Goal: Information Seeking & Learning: Learn about a topic

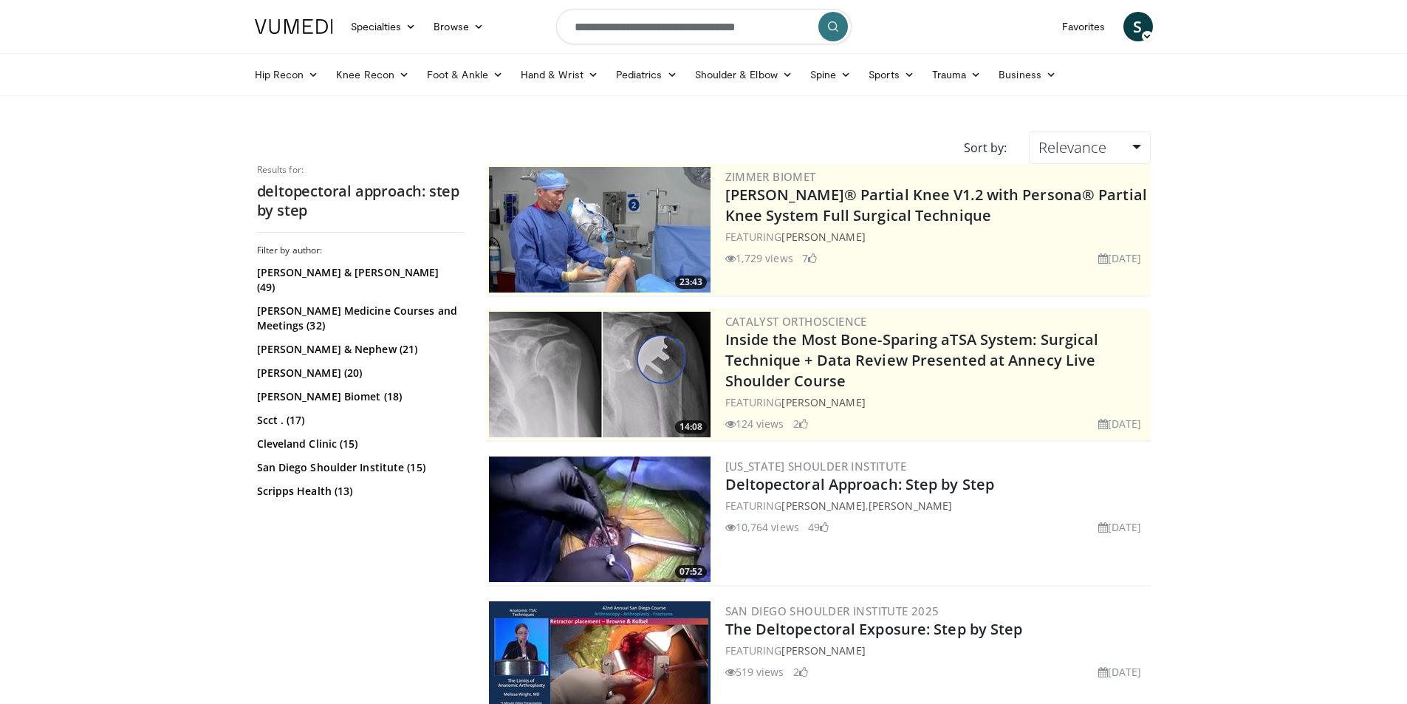
click at [829, 495] on div "[US_STATE] Shoulder Institute Deltopectoral Approach: Step by Step FEATURING [P…" at bounding box center [936, 519] width 422 height 126
click at [832, 484] on link "Deltopectoral Approach: Step by Step" at bounding box center [860, 484] width 270 height 20
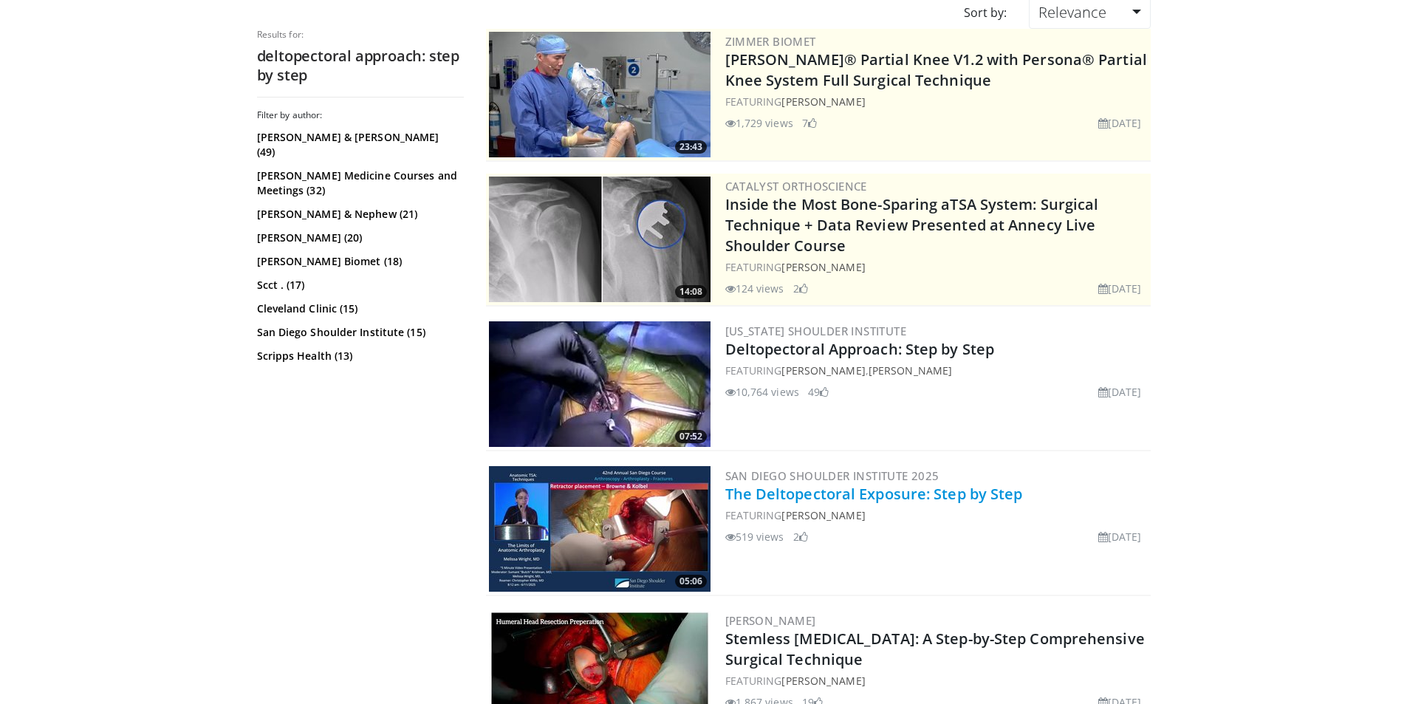
scroll to position [148, 0]
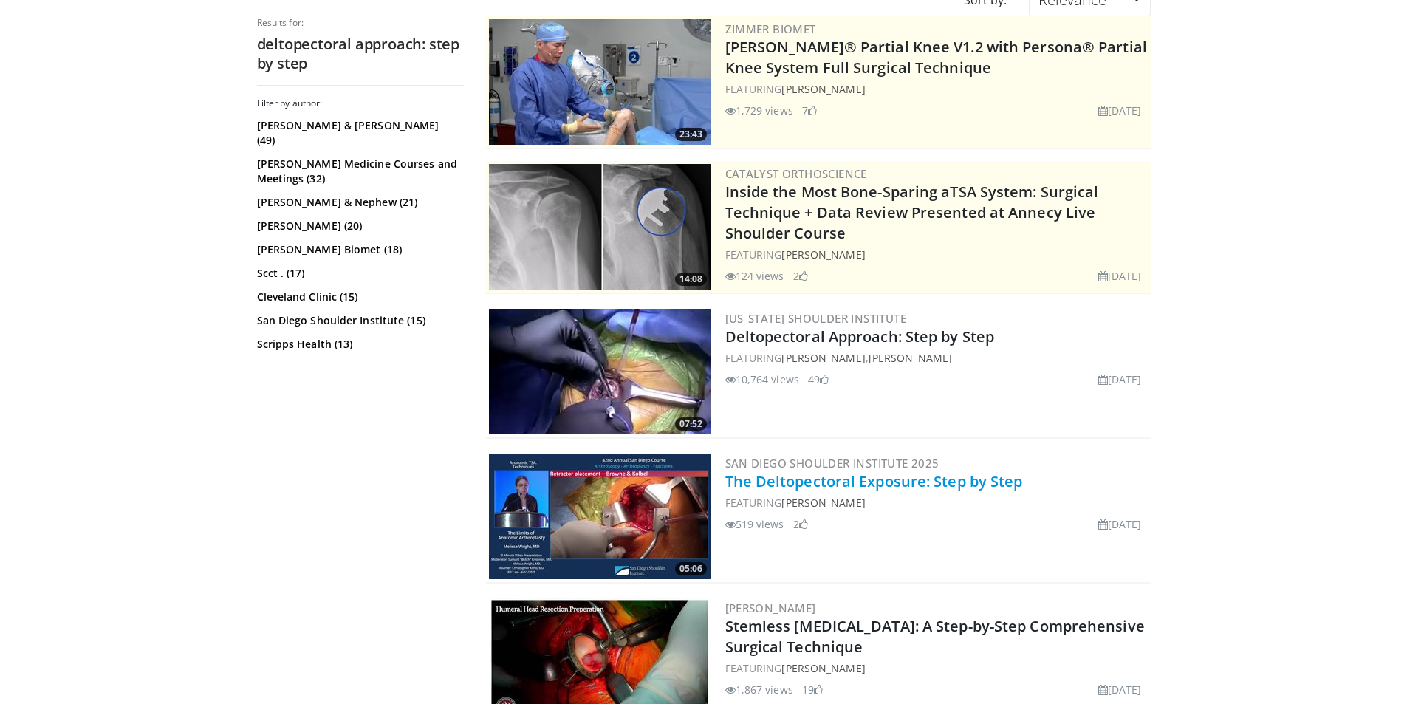
click at [917, 482] on link "The Deltopectoral Exposure: Step by Step" at bounding box center [874, 481] width 298 height 20
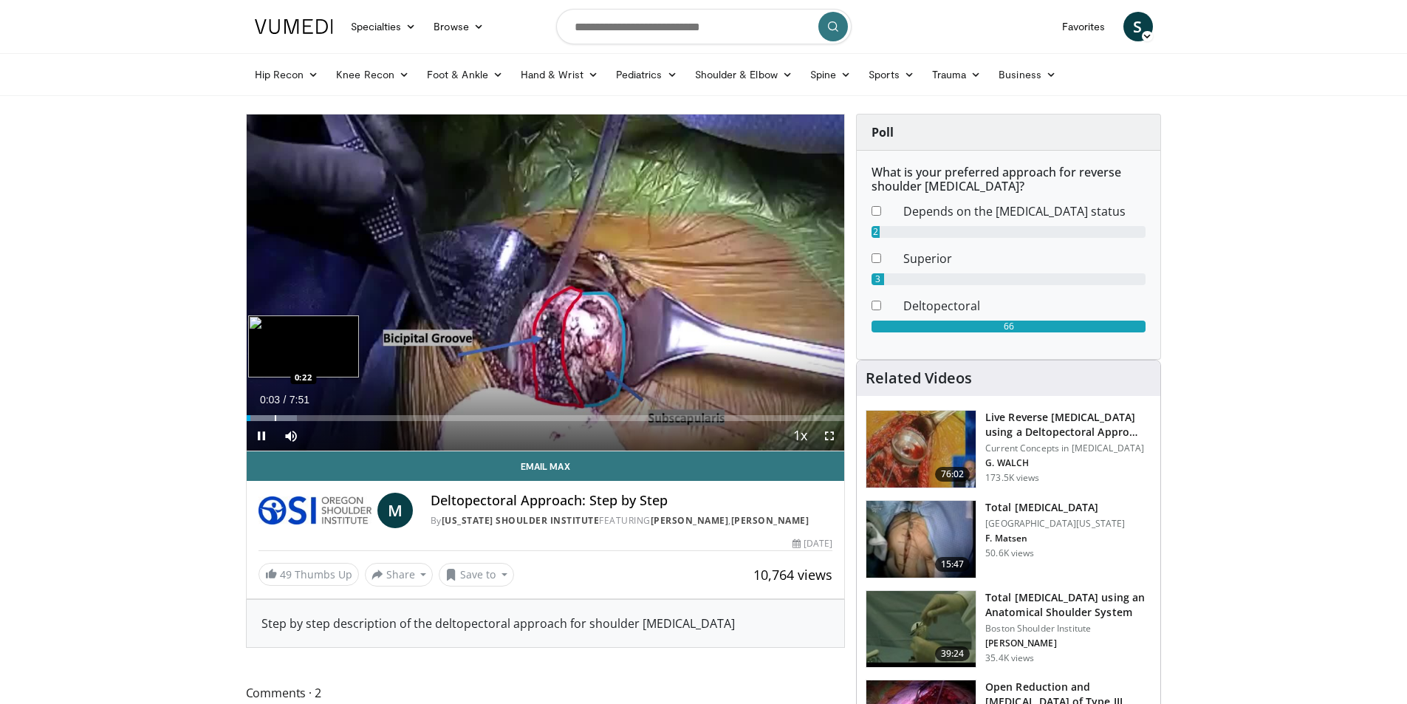
click at [275, 418] on div "Progress Bar" at bounding box center [275, 418] width 1 height 6
click at [830, 436] on span "Video Player" at bounding box center [829, 436] width 30 height 30
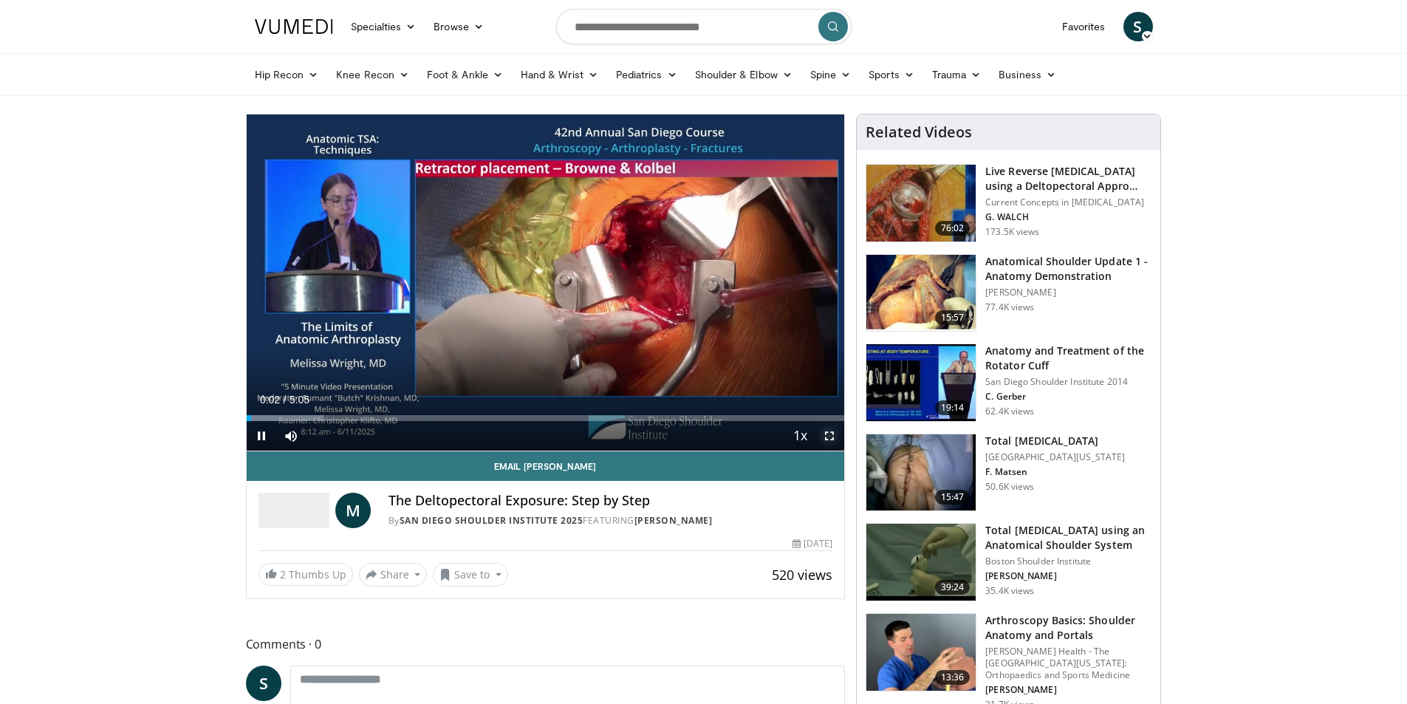
click at [830, 434] on span "Video Player" at bounding box center [829, 436] width 30 height 30
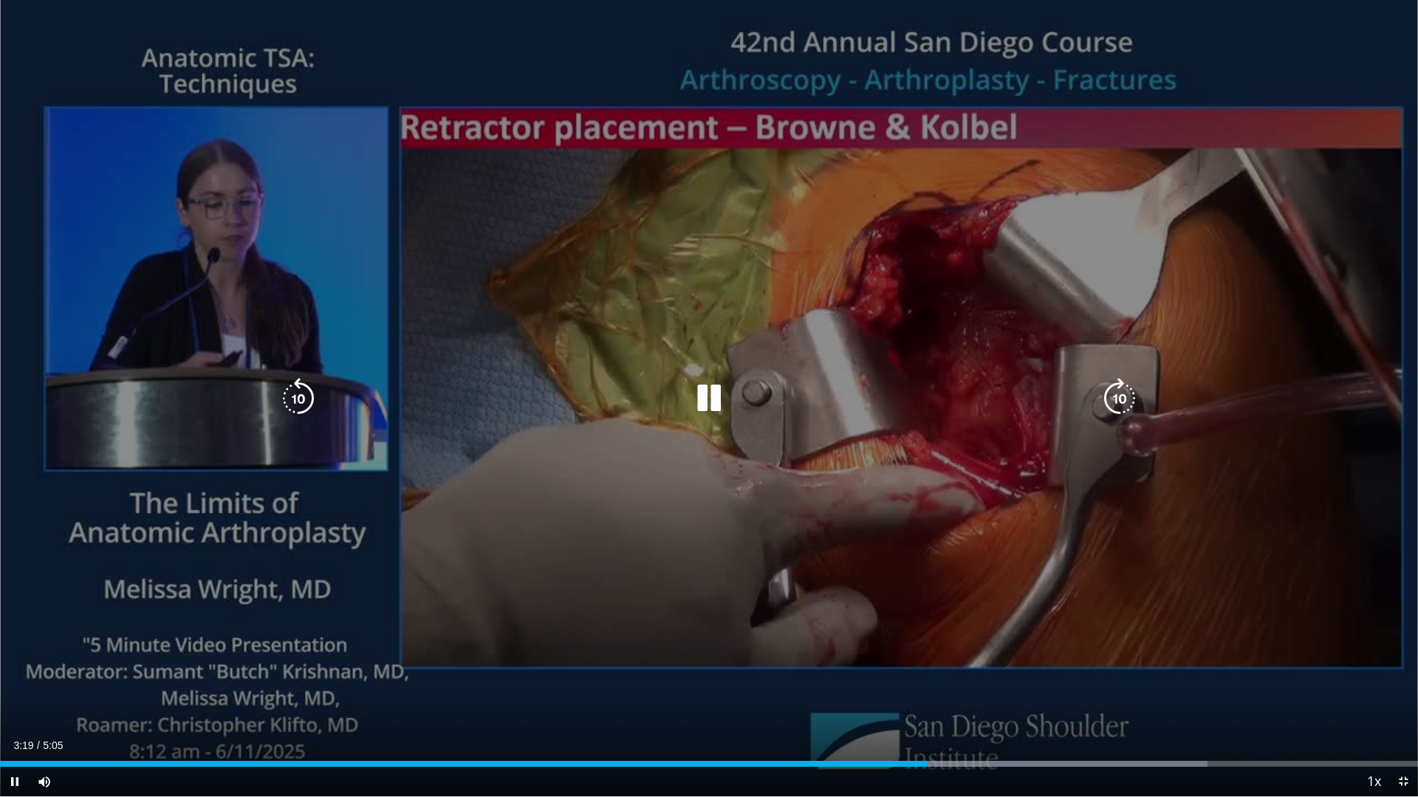
click at [723, 388] on icon "Video Player" at bounding box center [708, 398] width 41 height 41
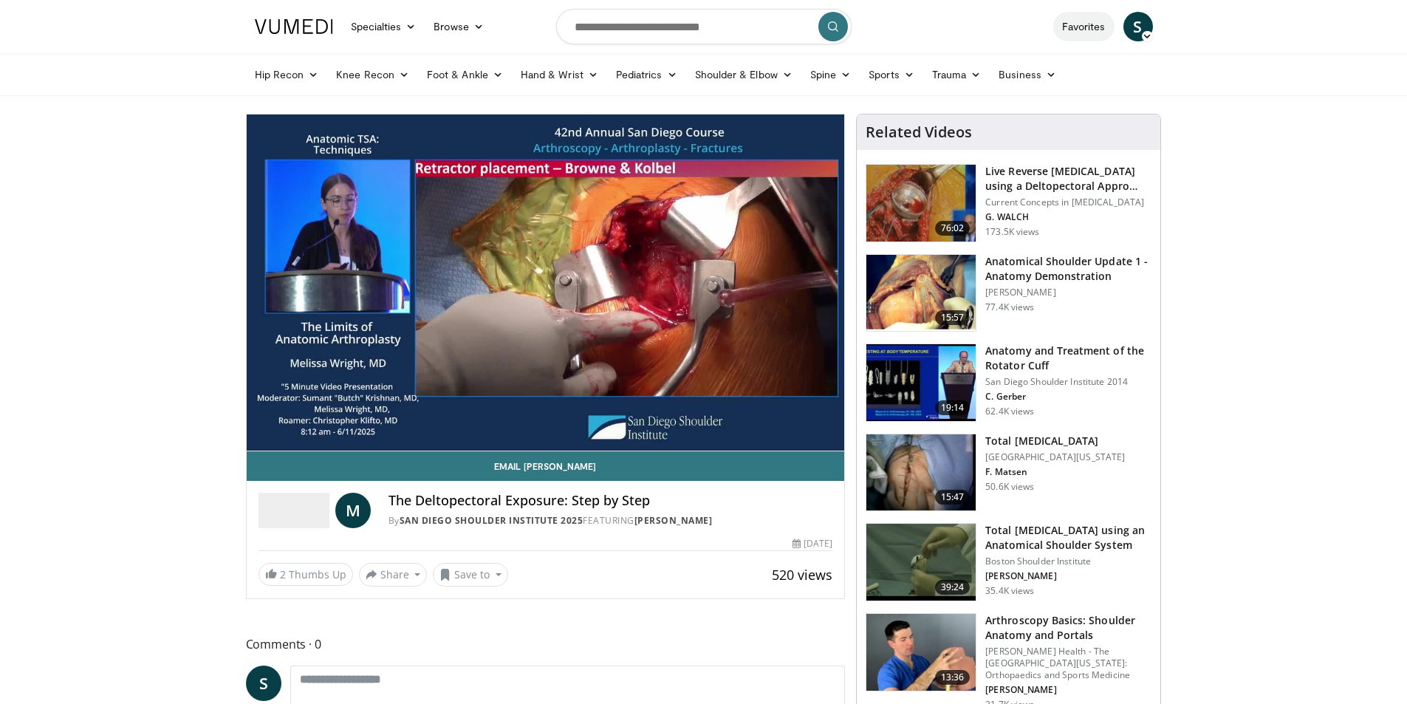
click at [1074, 22] on link "Favorites" at bounding box center [1083, 27] width 61 height 30
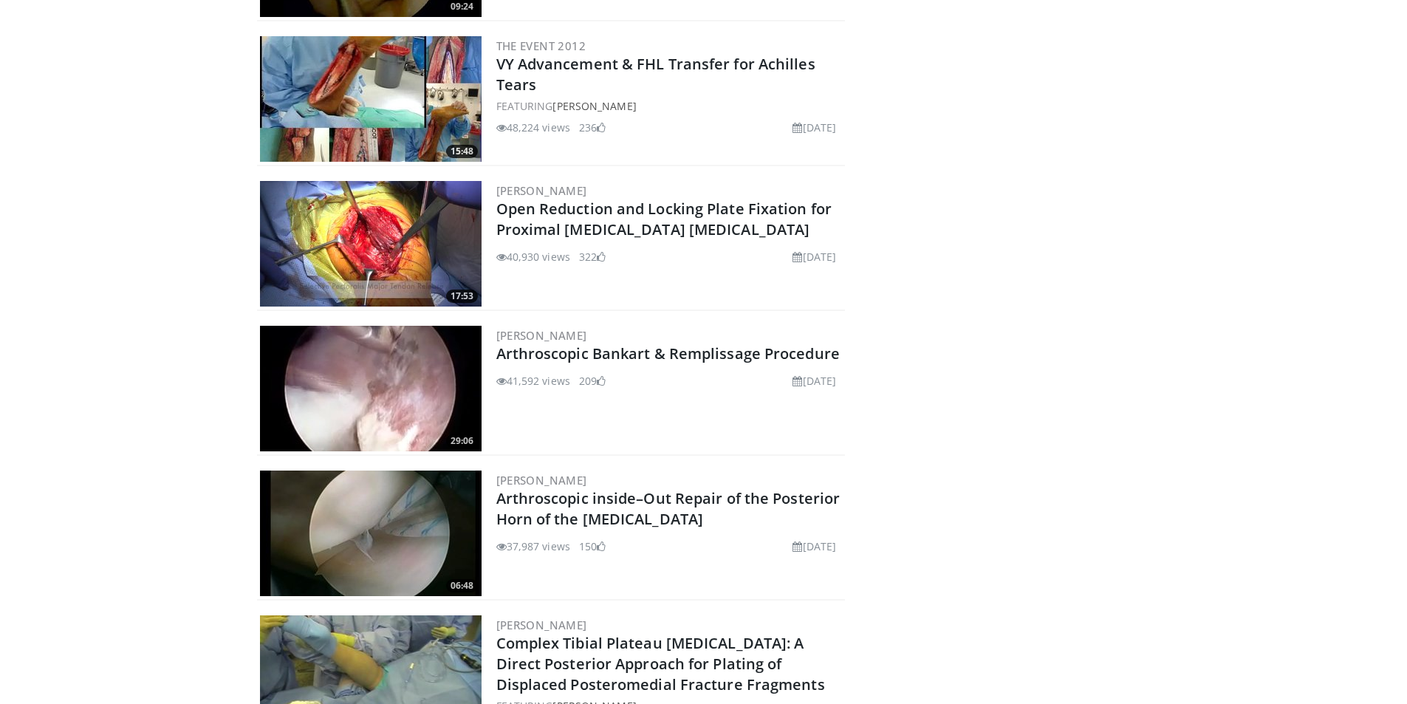
scroll to position [2188, 0]
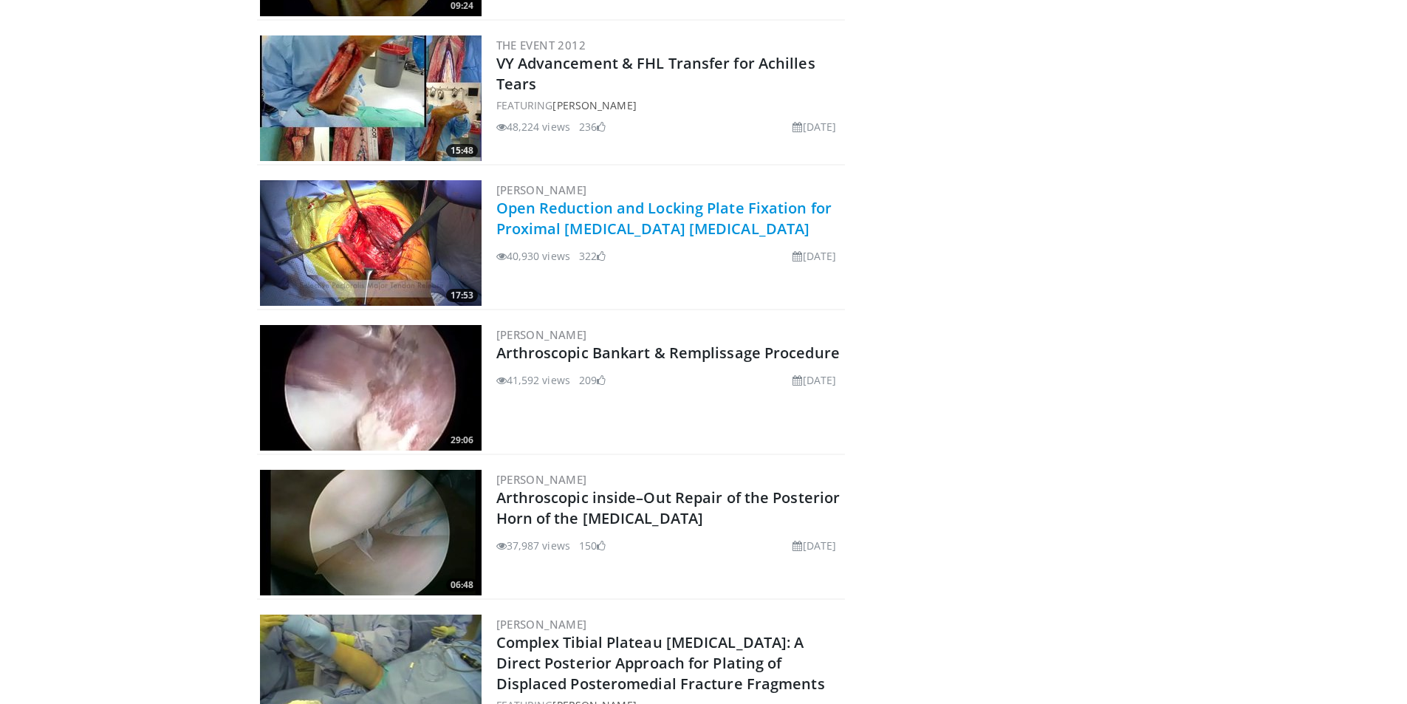
click at [661, 218] on link "Open Reduction and Locking Plate Fixation for Proximal Humerus Fractures" at bounding box center [664, 218] width 336 height 41
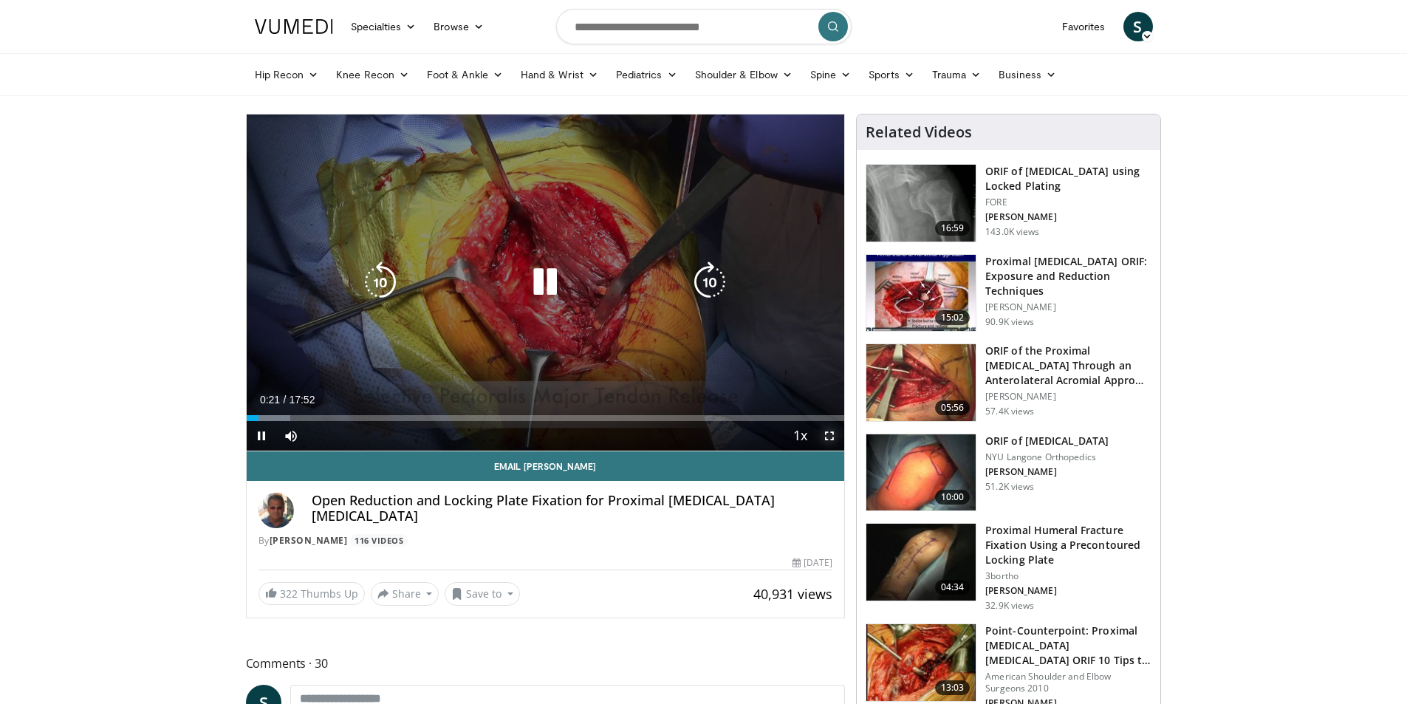
drag, startPoint x: 830, startPoint y: 436, endPoint x: 830, endPoint y: 500, distance: 64.2
click at [830, 436] on span "Video Player" at bounding box center [829, 436] width 30 height 30
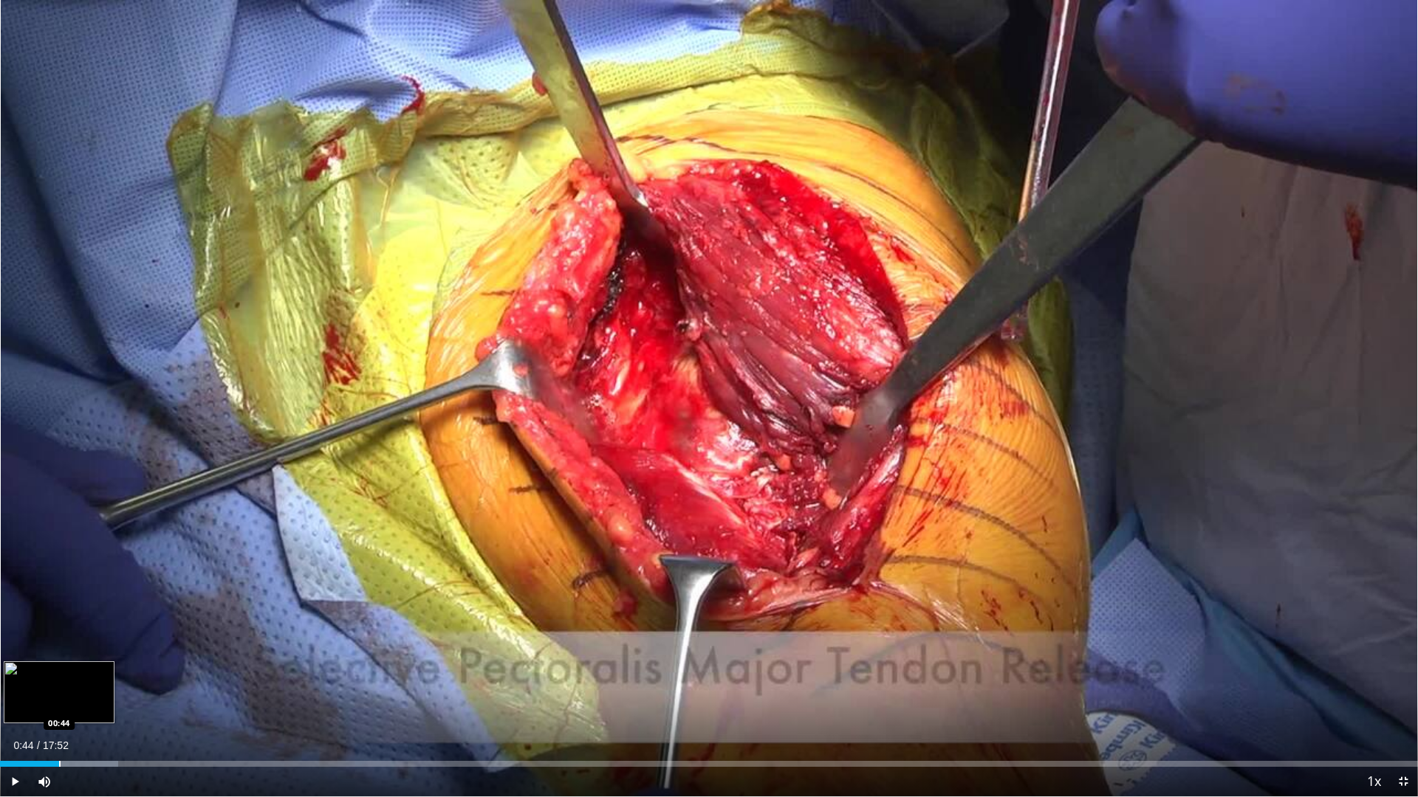
click at [59, 703] on div "Loaded : 8.32% 00:44 00:44" at bounding box center [709, 760] width 1418 height 14
click at [100, 703] on div "Progress Bar" at bounding box center [100, 764] width 1 height 6
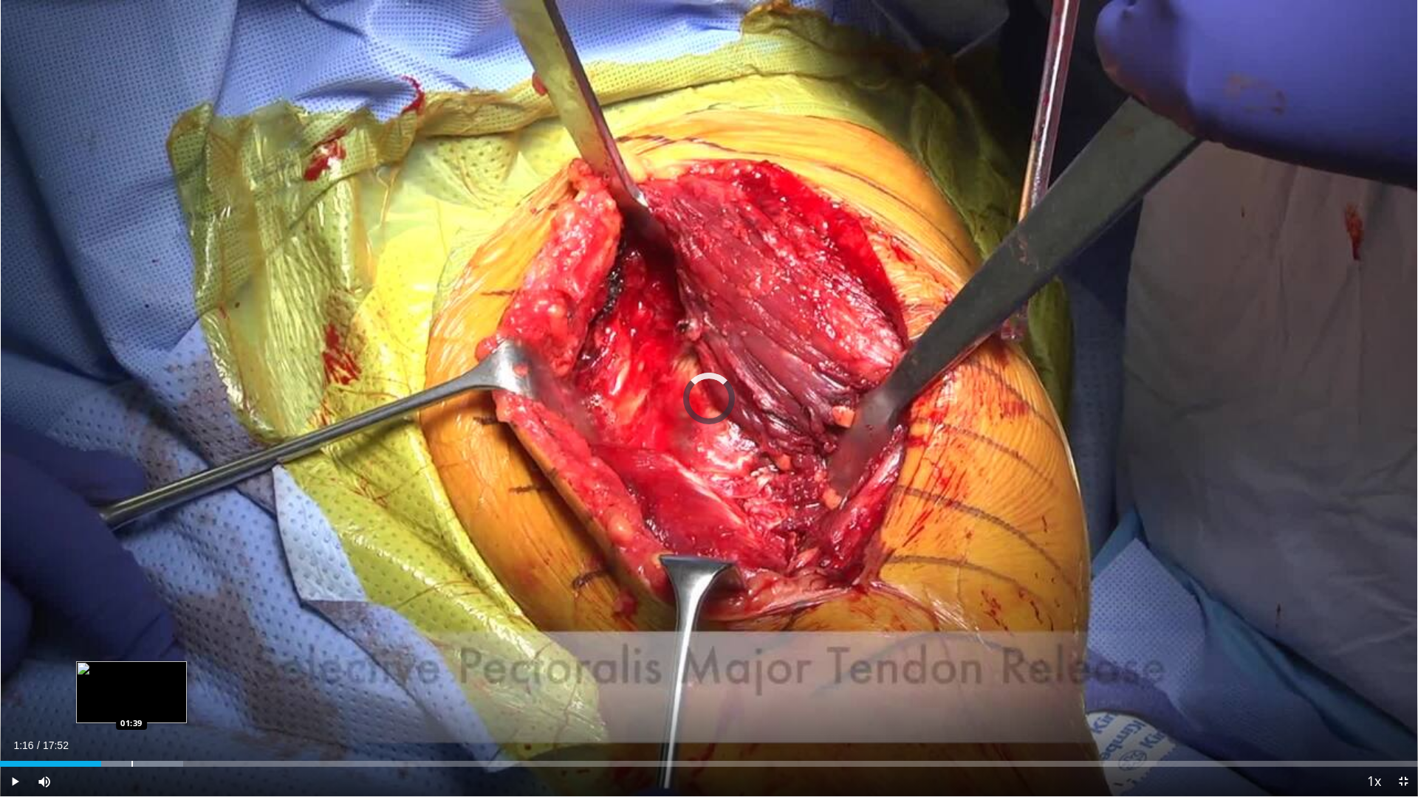
click at [131, 703] on div "Progress Bar" at bounding box center [131, 764] width 1 height 6
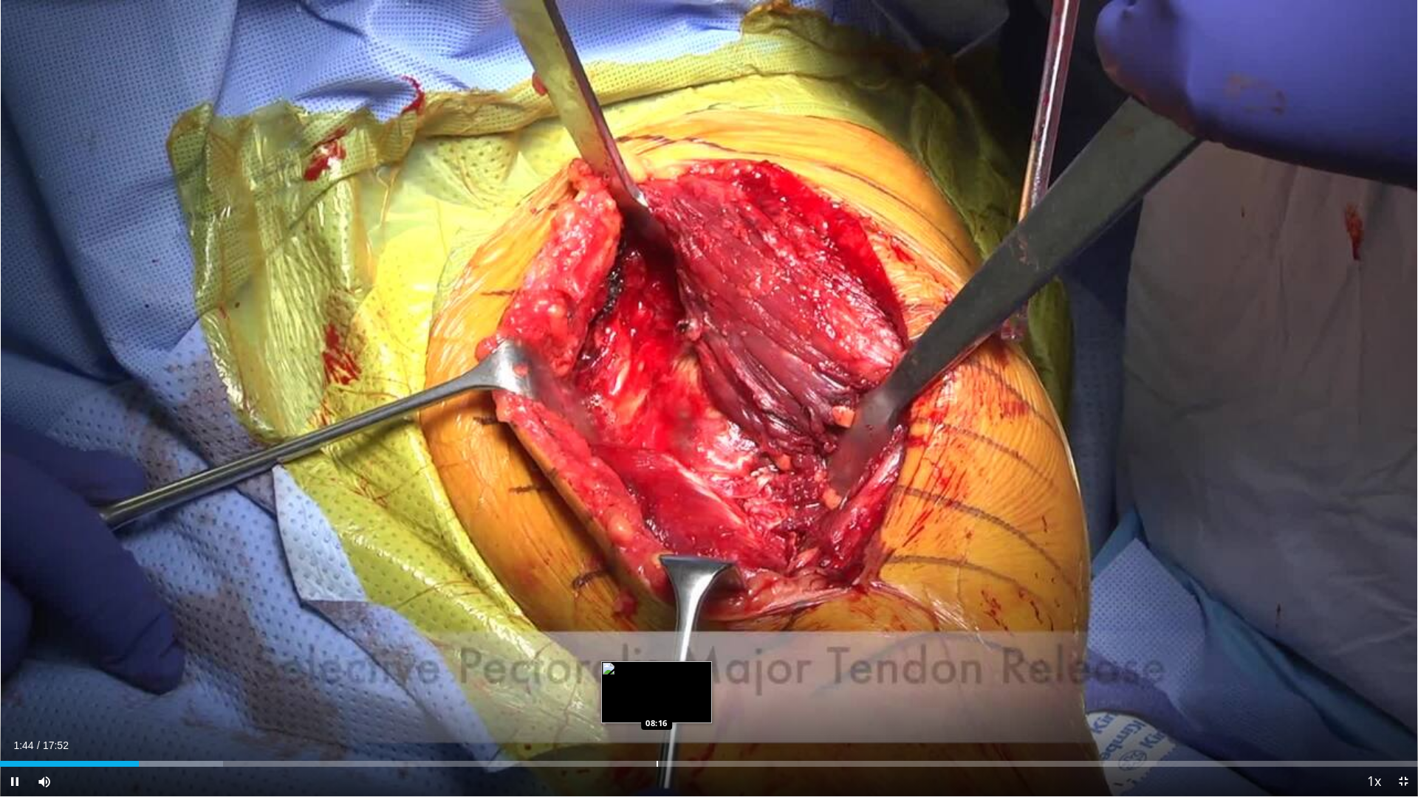
click at [656, 703] on div "Loaded : 15.72% 01:44 08:16" at bounding box center [709, 760] width 1418 height 14
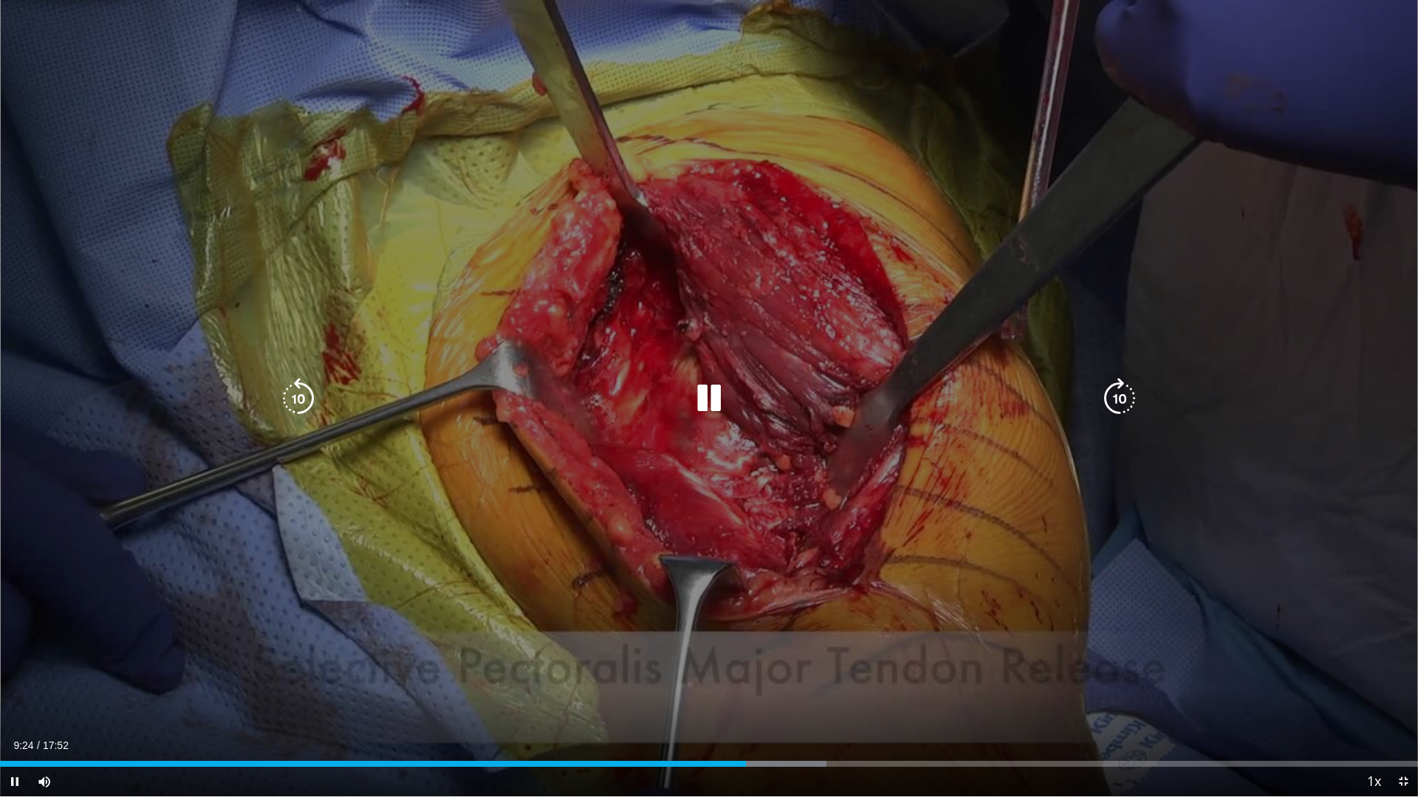
click at [707, 402] on icon "Video Player" at bounding box center [708, 398] width 41 height 41
click at [699, 402] on icon "Video Player" at bounding box center [708, 398] width 41 height 41
click at [704, 405] on icon "Video Player" at bounding box center [708, 398] width 41 height 41
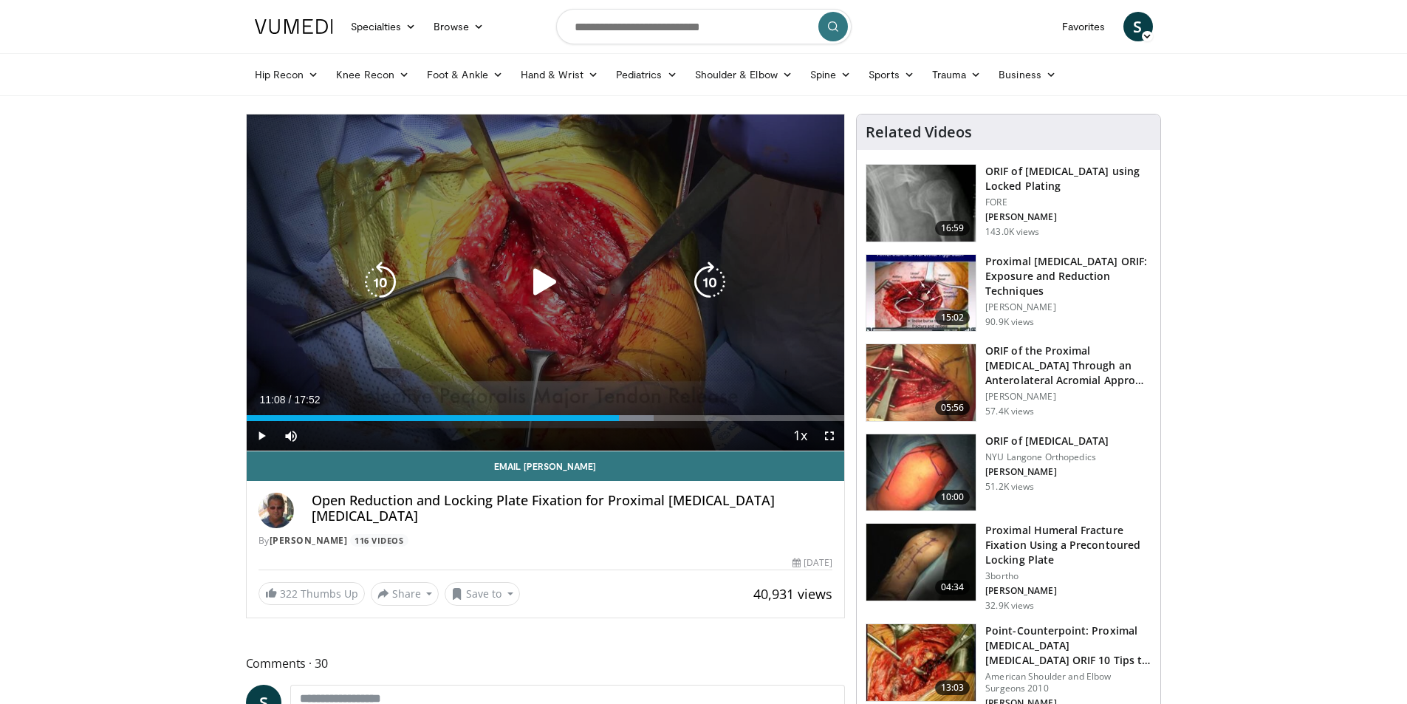
click at [498, 208] on div "10 seconds Tap to unmute" at bounding box center [546, 282] width 598 height 336
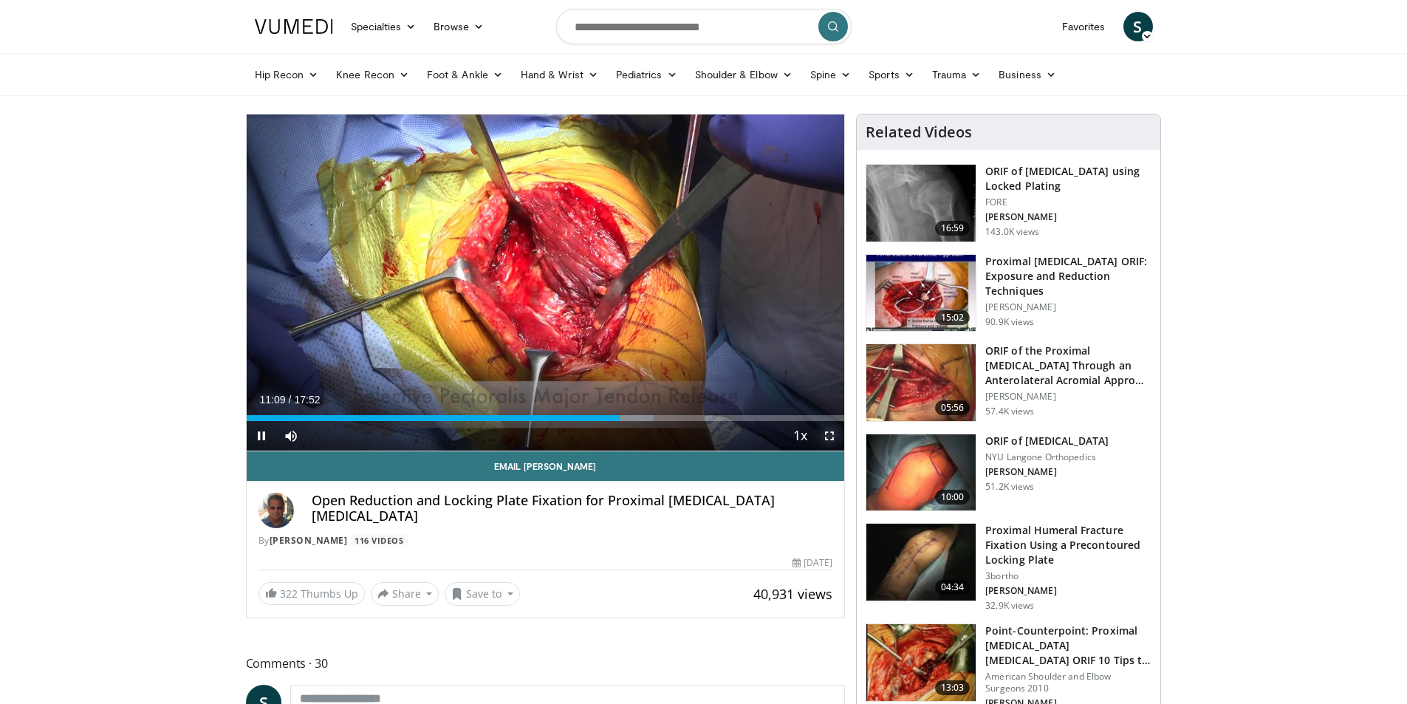
click at [839, 436] on span "Video Player" at bounding box center [829, 436] width 30 height 30
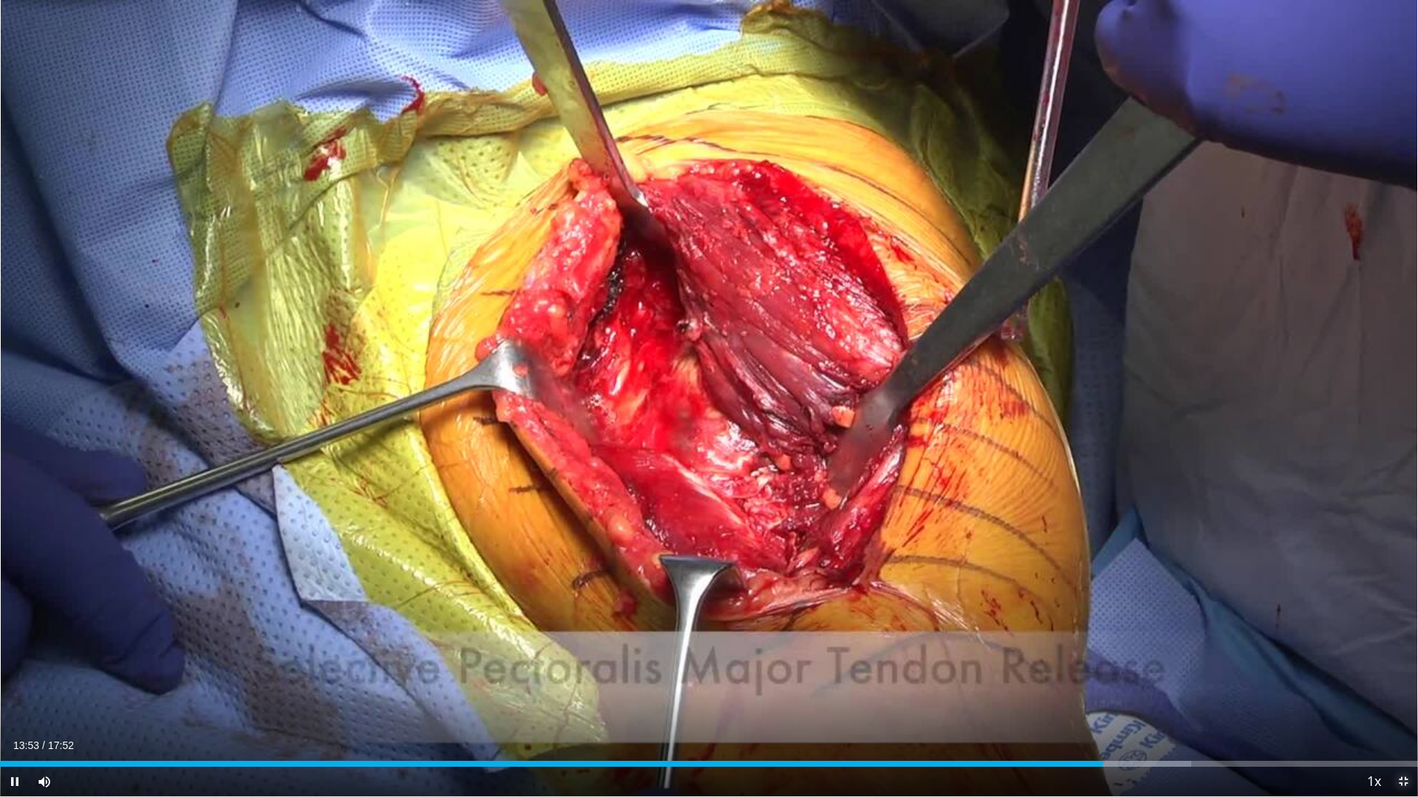
click at [1404, 703] on span "Video Player" at bounding box center [1403, 782] width 30 height 30
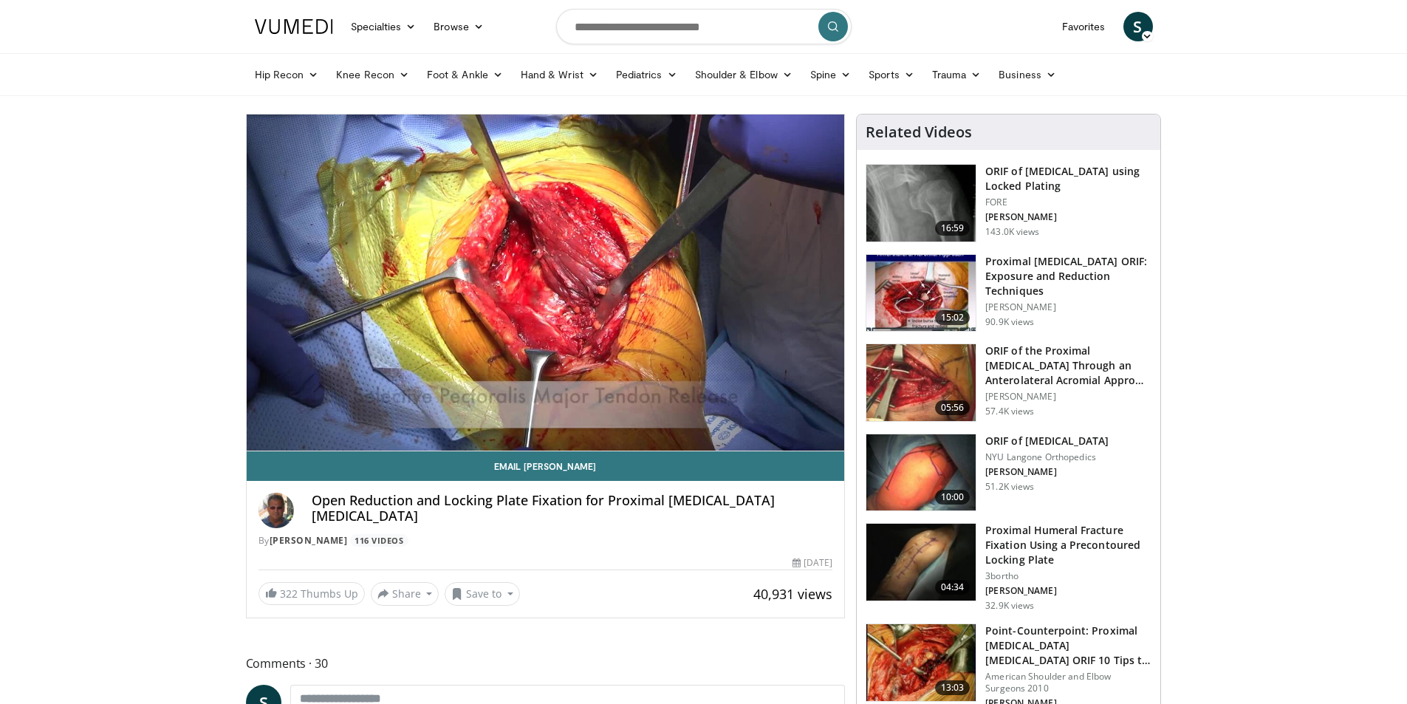
click at [1034, 275] on h3 "Proximal [MEDICAL_DATA] ORIF: Exposure and Reduction Techniques" at bounding box center [1068, 276] width 166 height 44
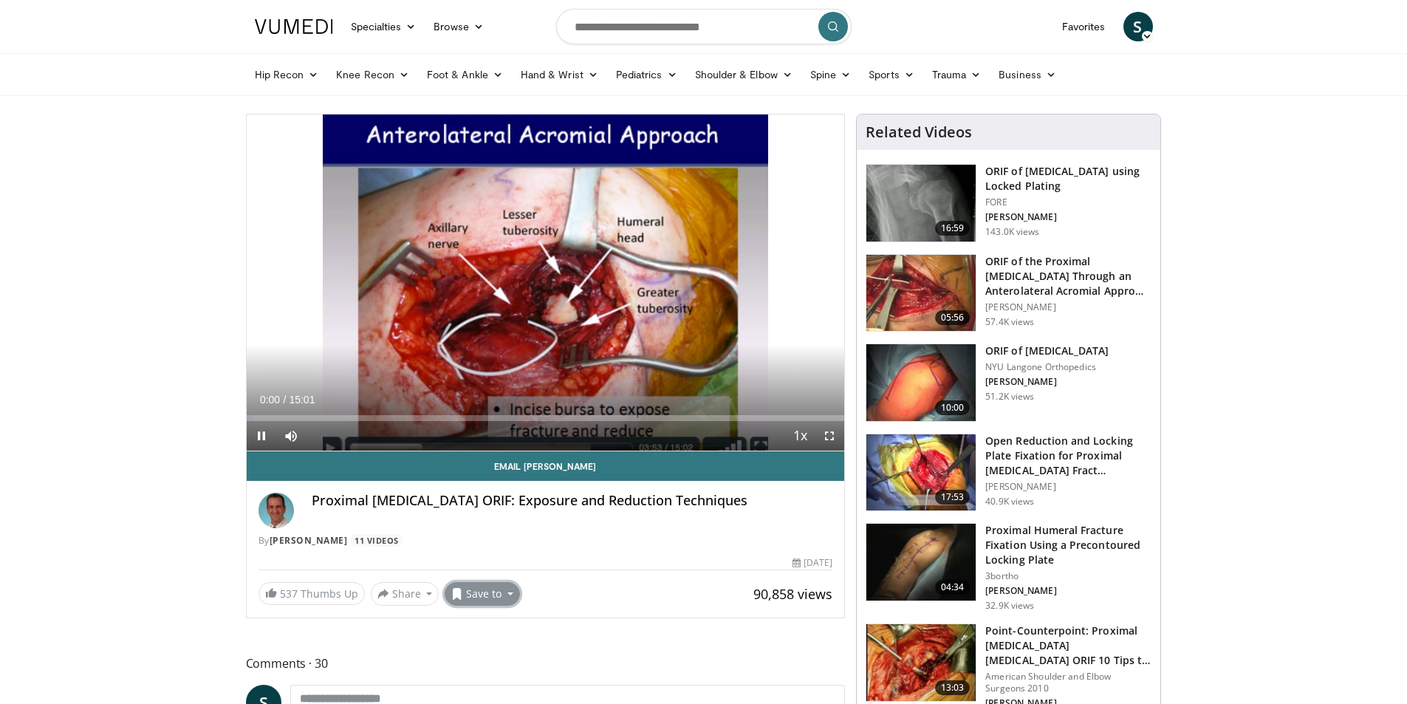
click at [475, 598] on button "Save to" at bounding box center [482, 594] width 75 height 24
click at [825, 438] on span "Video Player" at bounding box center [829, 436] width 30 height 30
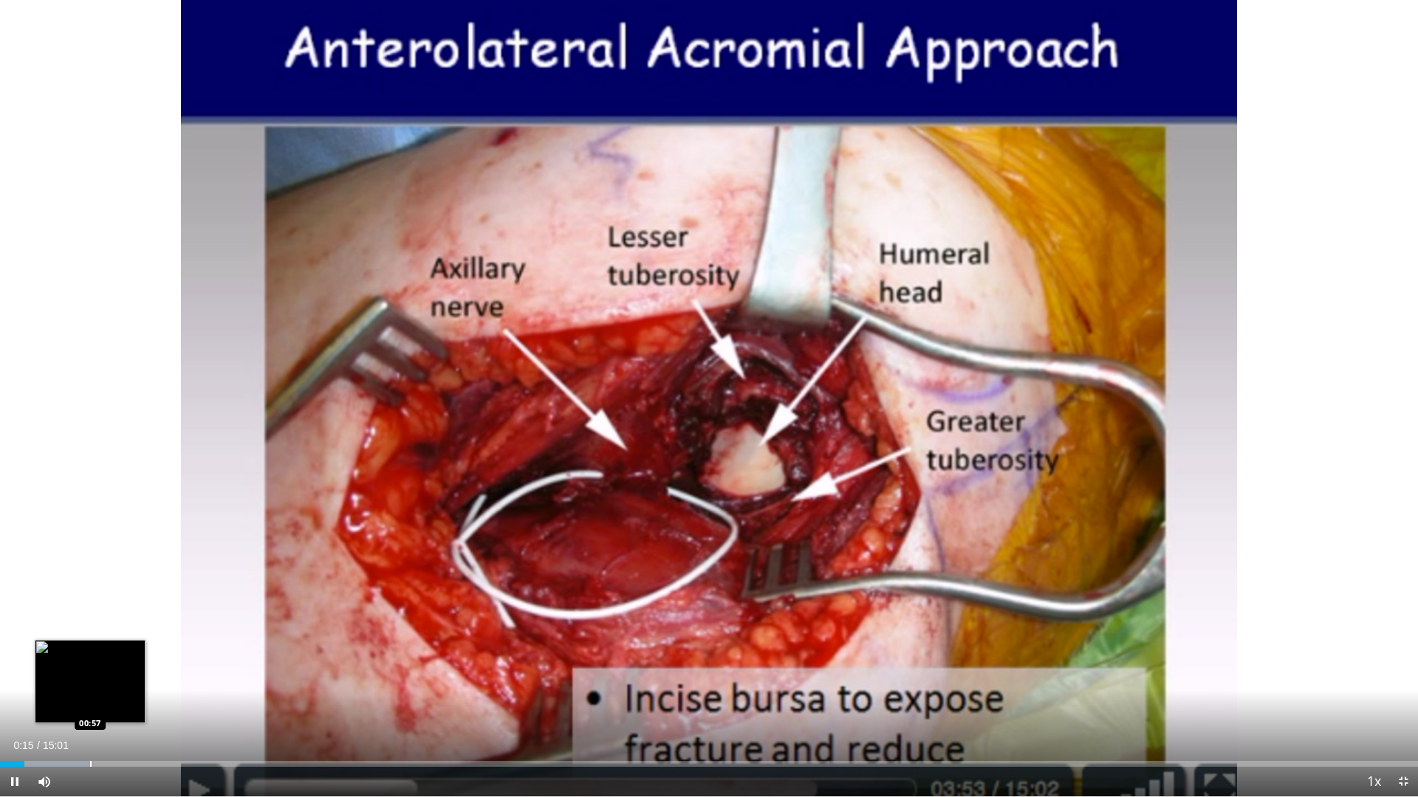
click at [89, 703] on div "Loaded : 6.64% 00:15 00:57" at bounding box center [709, 764] width 1418 height 6
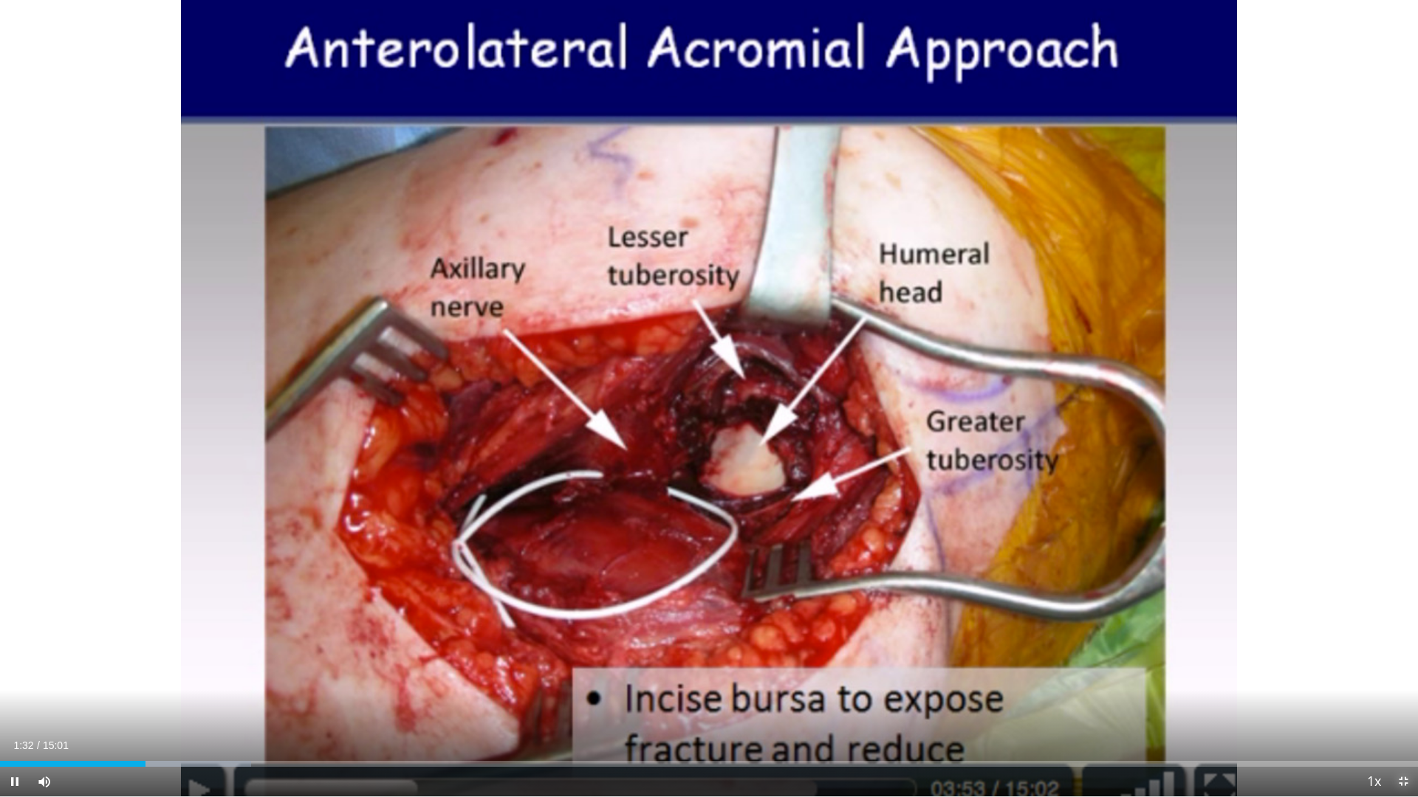
click at [1401, 703] on span "Video Player" at bounding box center [1403, 782] width 30 height 30
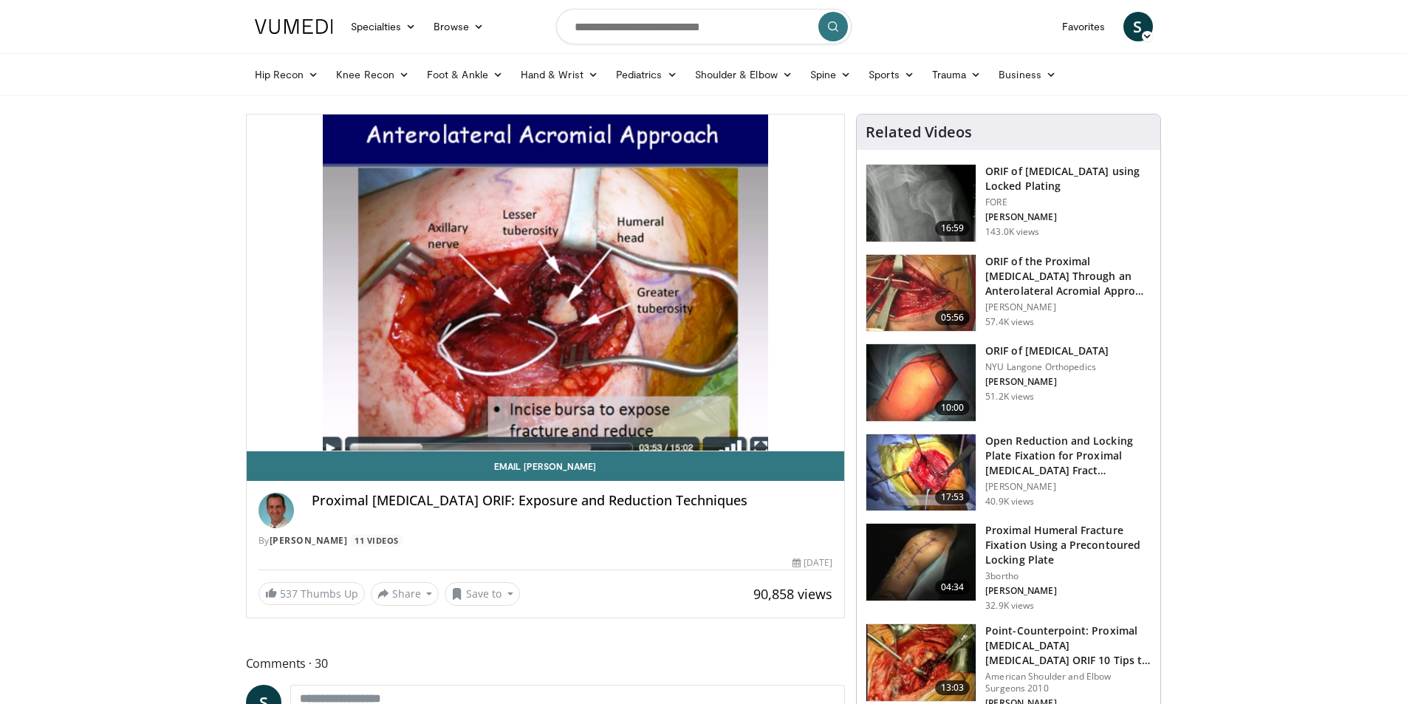
click at [284, 29] on img at bounding box center [294, 26] width 78 height 15
